Goal: Task Accomplishment & Management: Manage account settings

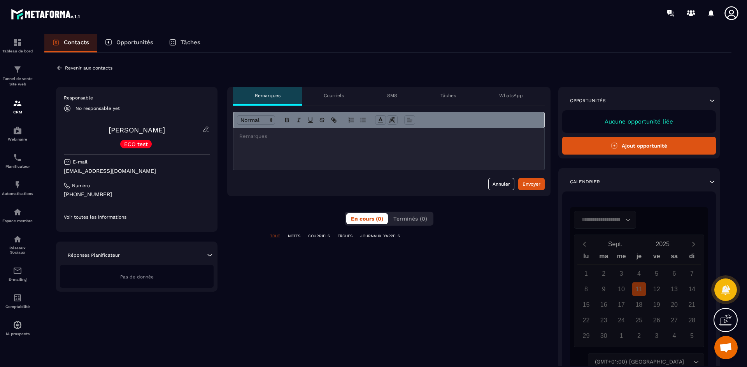
click at [112, 216] on p "Voir toutes les informations" at bounding box center [137, 217] width 146 height 6
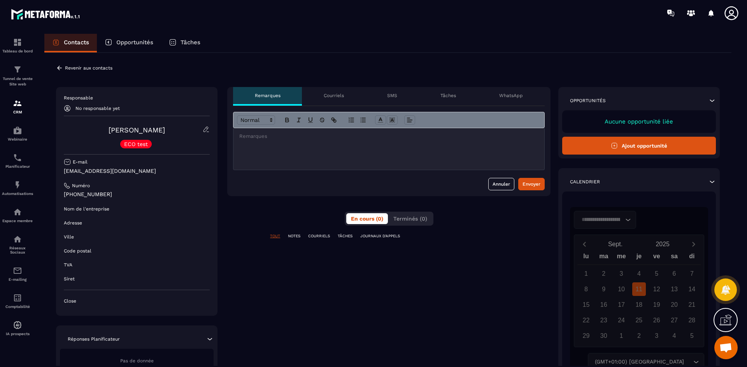
click at [341, 93] on p "Courriels" at bounding box center [333, 96] width 20 height 6
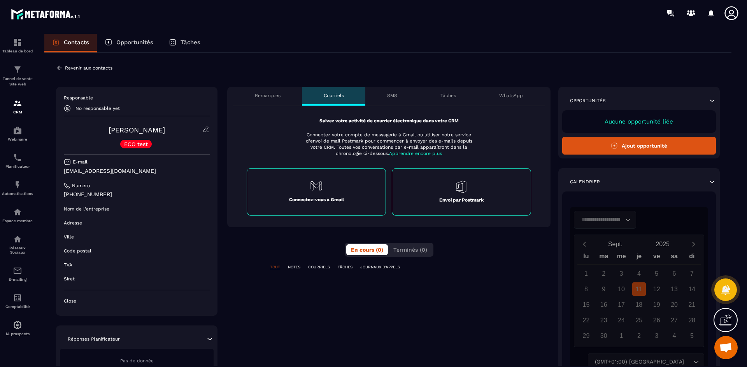
click at [400, 97] on div "SMS" at bounding box center [391, 96] width 53 height 19
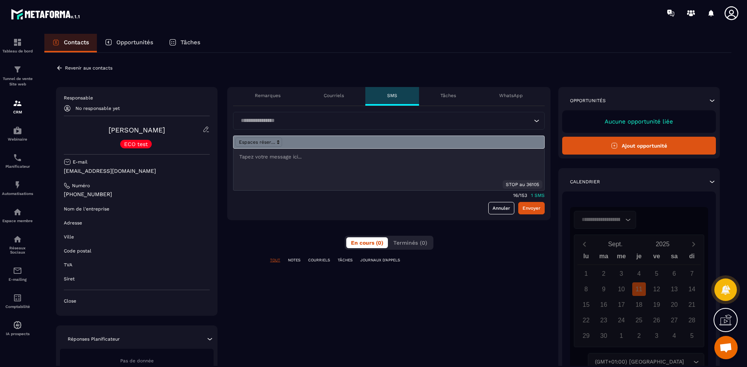
click at [451, 96] on p "Tâches" at bounding box center [448, 96] width 16 height 6
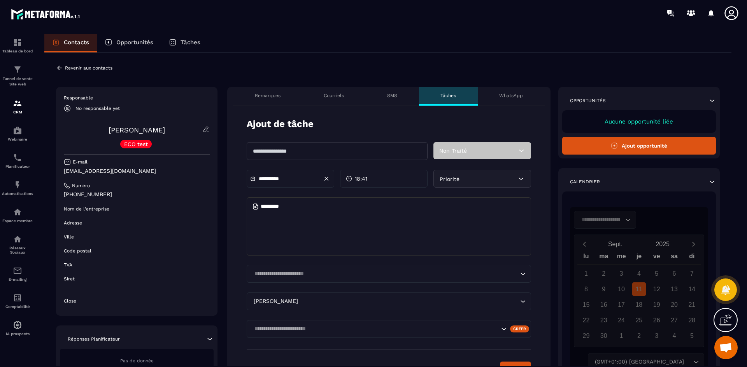
click at [517, 93] on p "WhatsApp" at bounding box center [511, 96] width 24 height 6
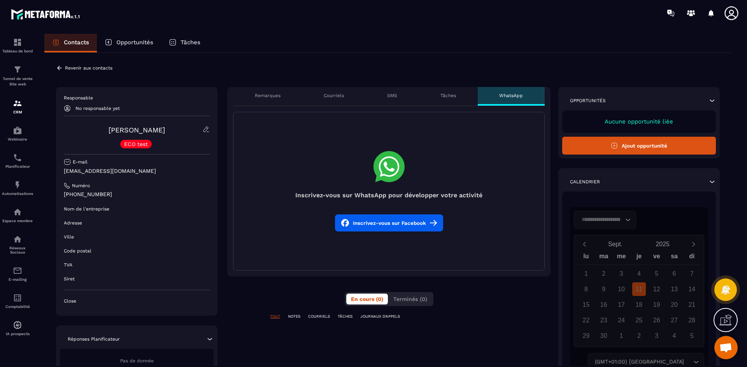
click at [95, 67] on p "Revenir aux contacts" at bounding box center [88, 67] width 47 height 5
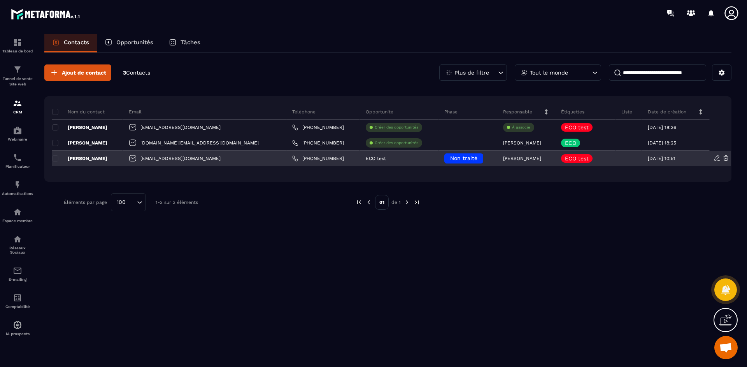
click at [149, 158] on div "[EMAIL_ADDRESS][DOMAIN_NAME]" at bounding box center [204, 159] width 163 height 16
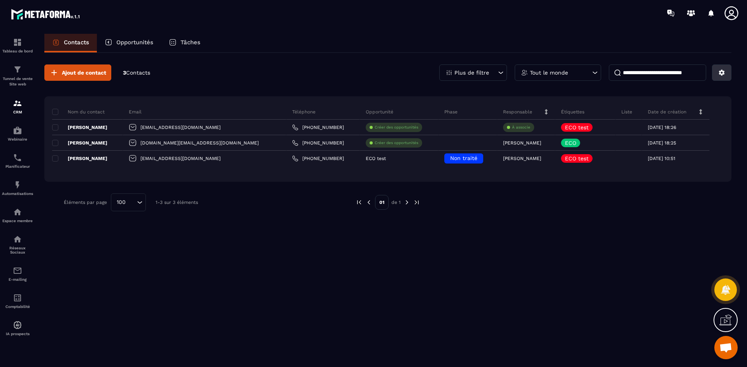
click at [718, 76] on button at bounding box center [721, 73] width 19 height 16
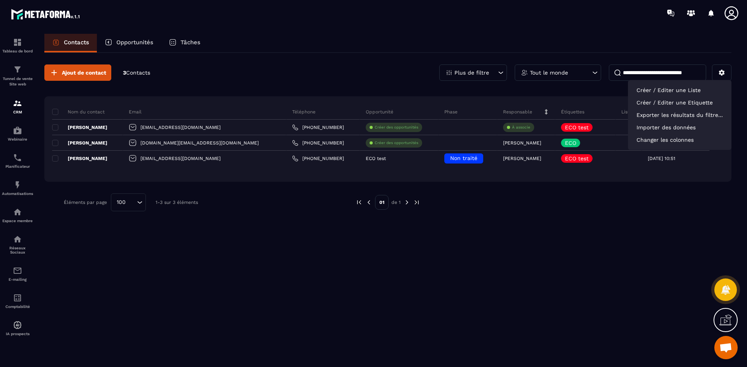
click at [287, 306] on div "Ajout de contact 3 Contacts Plus de filtre Tout le monde Créer / Editer une Lis…" at bounding box center [387, 209] width 687 height 313
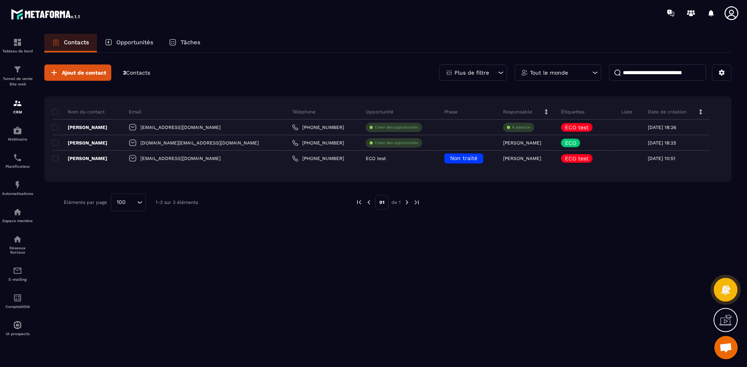
click at [724, 288] on icon at bounding box center [725, 290] width 10 height 10
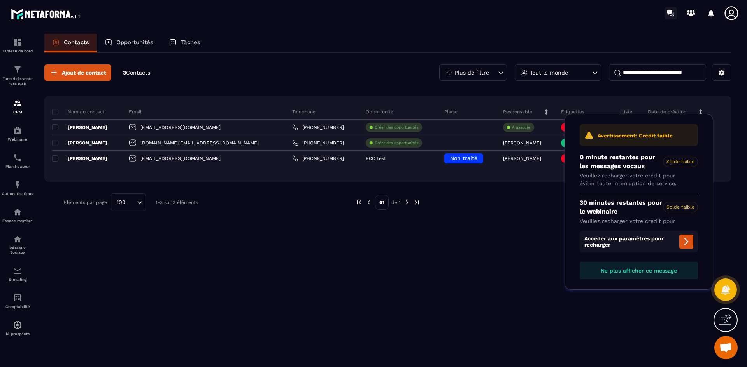
click at [671, 12] on icon at bounding box center [669, 12] width 4 height 5
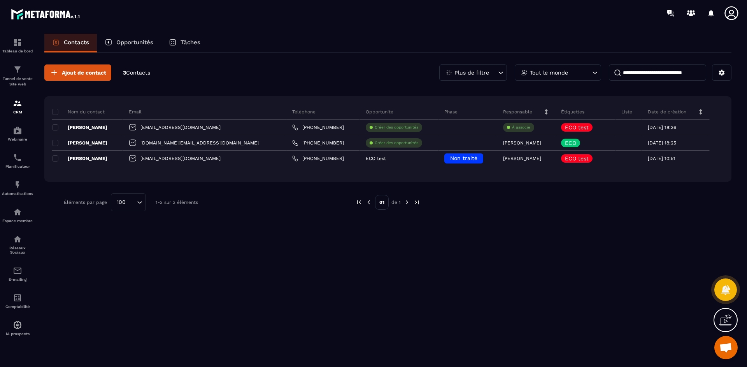
click at [727, 320] on icon at bounding box center [725, 320] width 12 height 12
click at [586, 241] on div at bounding box center [649, 304] width 194 height 127
click at [54, 112] on span at bounding box center [55, 112] width 6 height 6
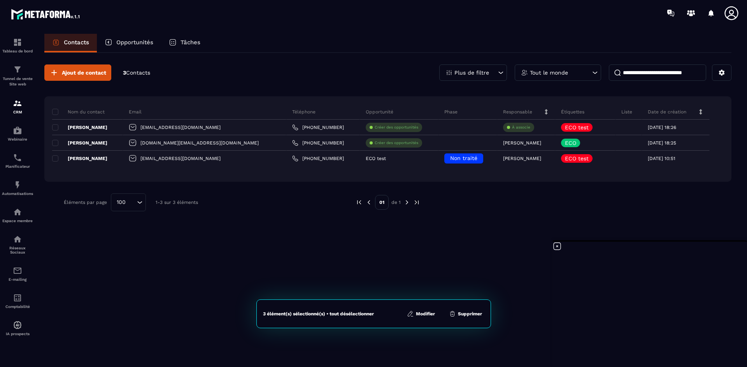
click at [424, 313] on button "Modifier" at bounding box center [420, 314] width 33 height 8
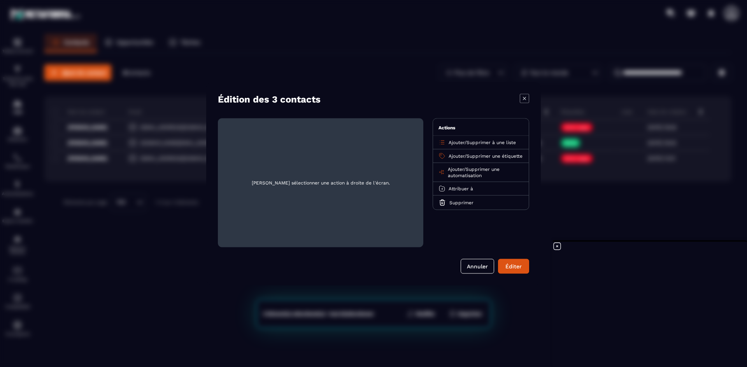
click at [478, 144] on span "Supprimer à une liste" at bounding box center [490, 142] width 49 height 5
click at [462, 170] on p "prospect" at bounding box center [480, 173] width 68 height 8
click at [512, 263] on button "Éditer" at bounding box center [513, 266] width 31 height 15
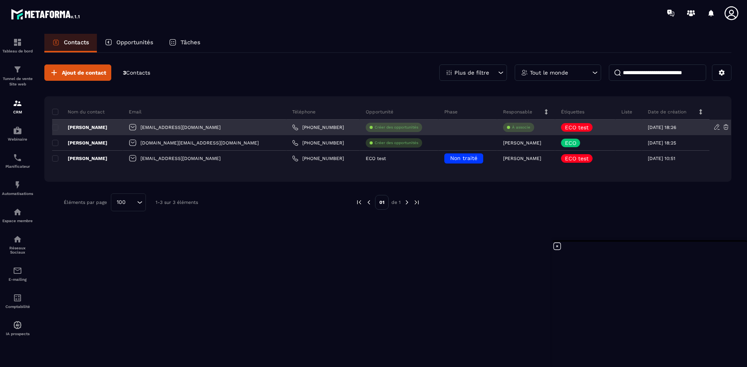
click at [54, 124] on p "[PERSON_NAME]" at bounding box center [79, 127] width 55 height 6
